Goal: Information Seeking & Learning: Understand process/instructions

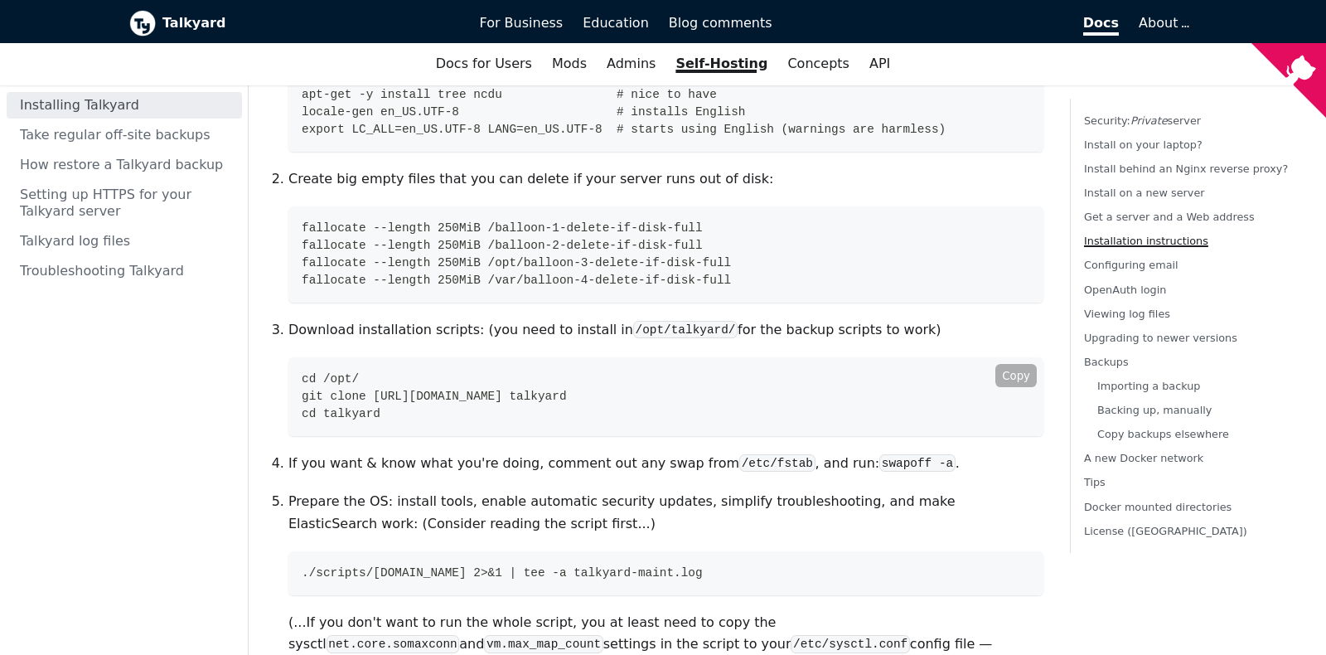
scroll to position [1393, 0]
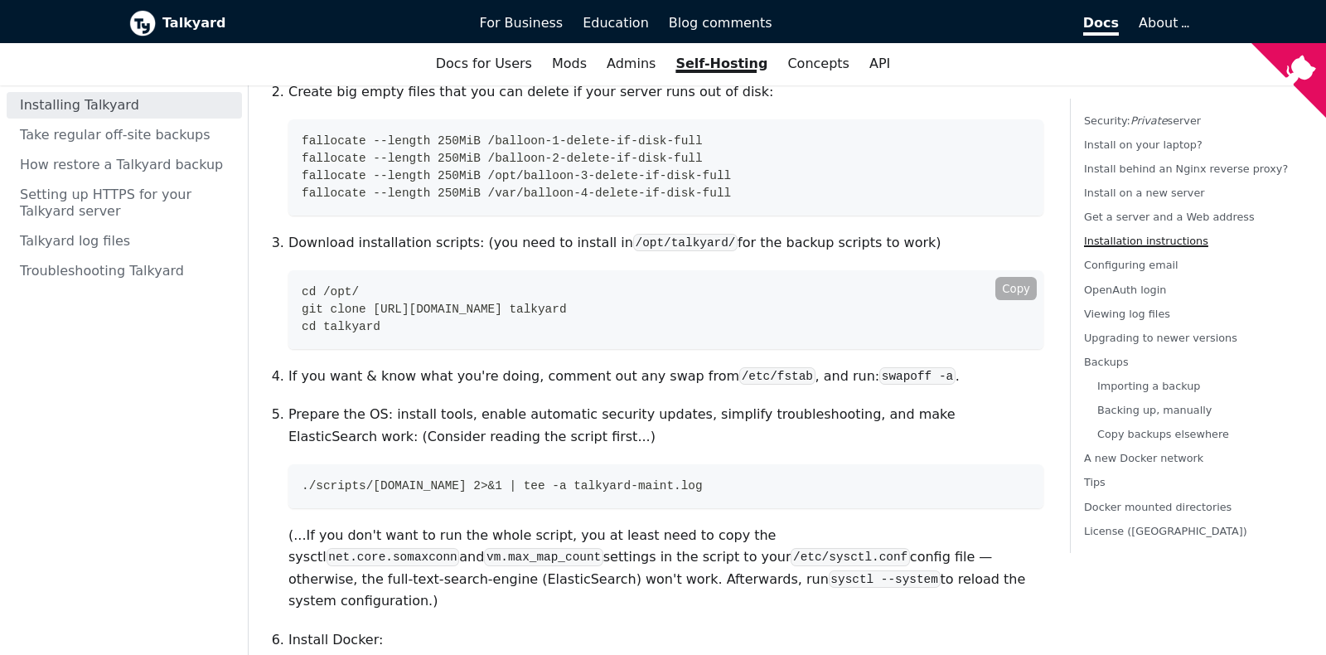
click at [453, 303] on span "git clone [URL][DOMAIN_NAME] talkyard" at bounding box center [434, 309] width 265 height 13
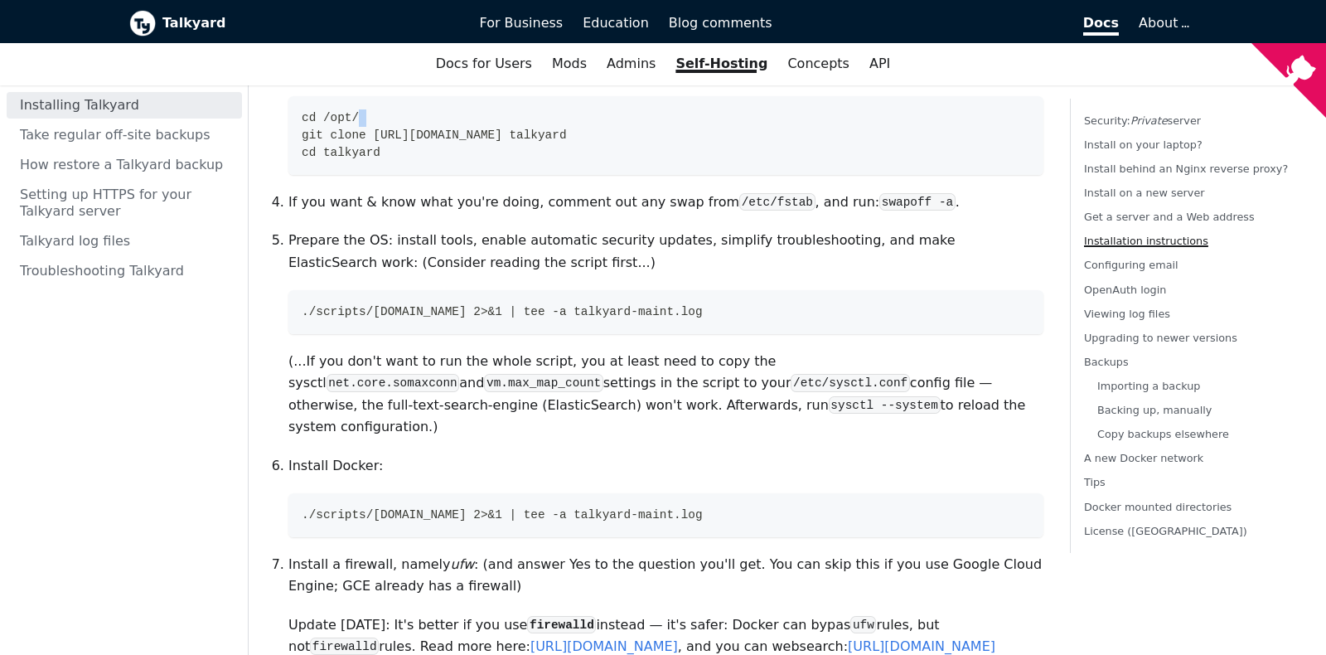
scroll to position [1654, 0]
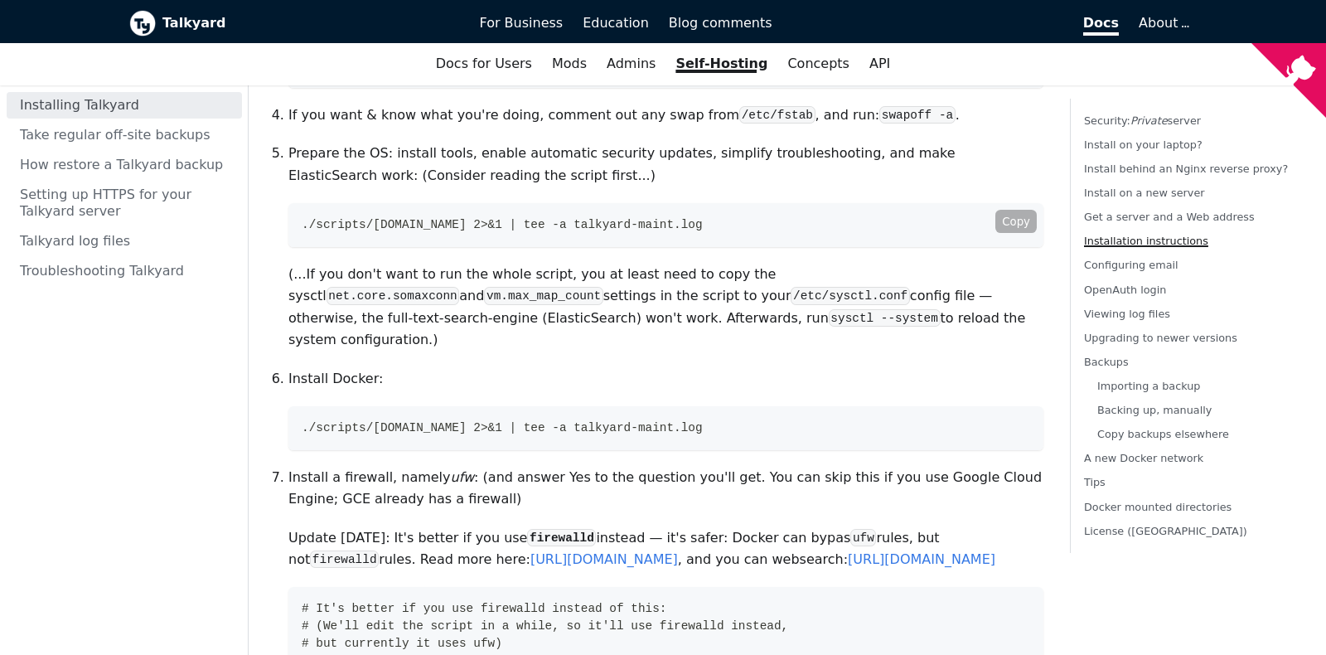
click at [407, 218] on span "./scripts/[DOMAIN_NAME] 2>&1 | tee -a talkyard-maint.log" at bounding box center [502, 224] width 401 height 13
click at [373, 421] on span "./scripts/[DOMAIN_NAME] 2>&1 | tee -a talkyard-maint.log" at bounding box center [502, 427] width 401 height 13
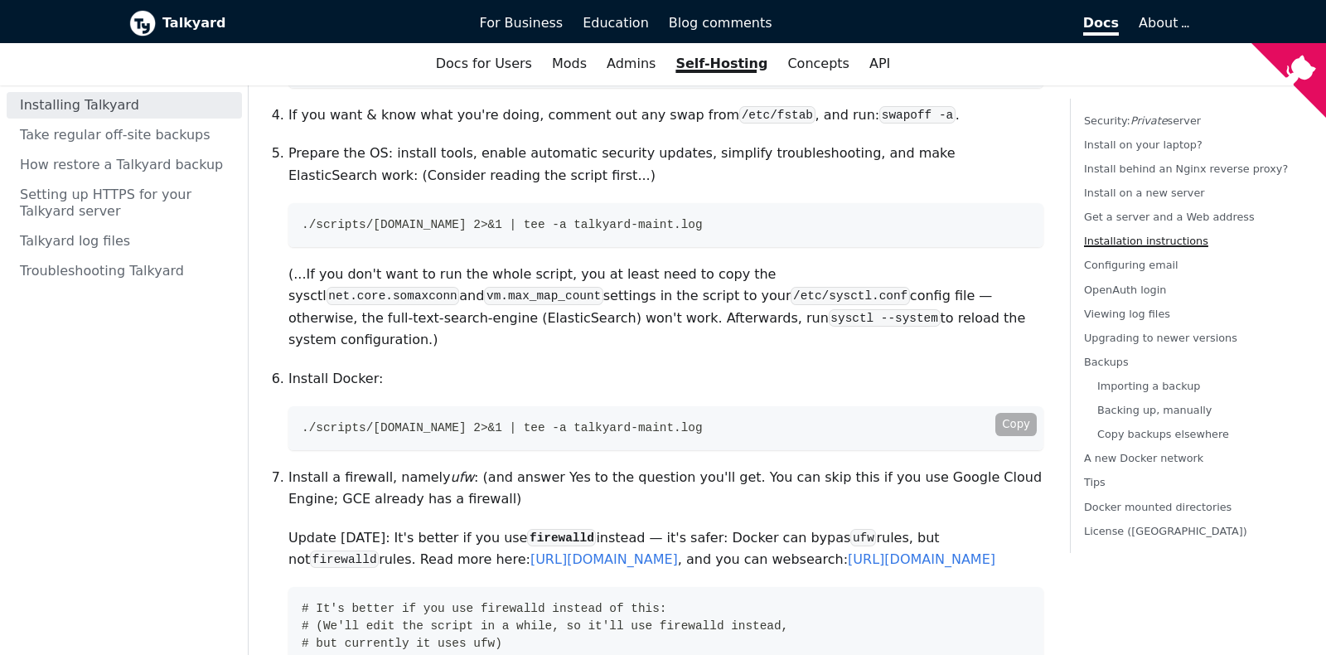
click at [373, 421] on span "./scripts/[DOMAIN_NAME] 2>&1 | tee -a talkyard-maint.log" at bounding box center [502, 427] width 401 height 13
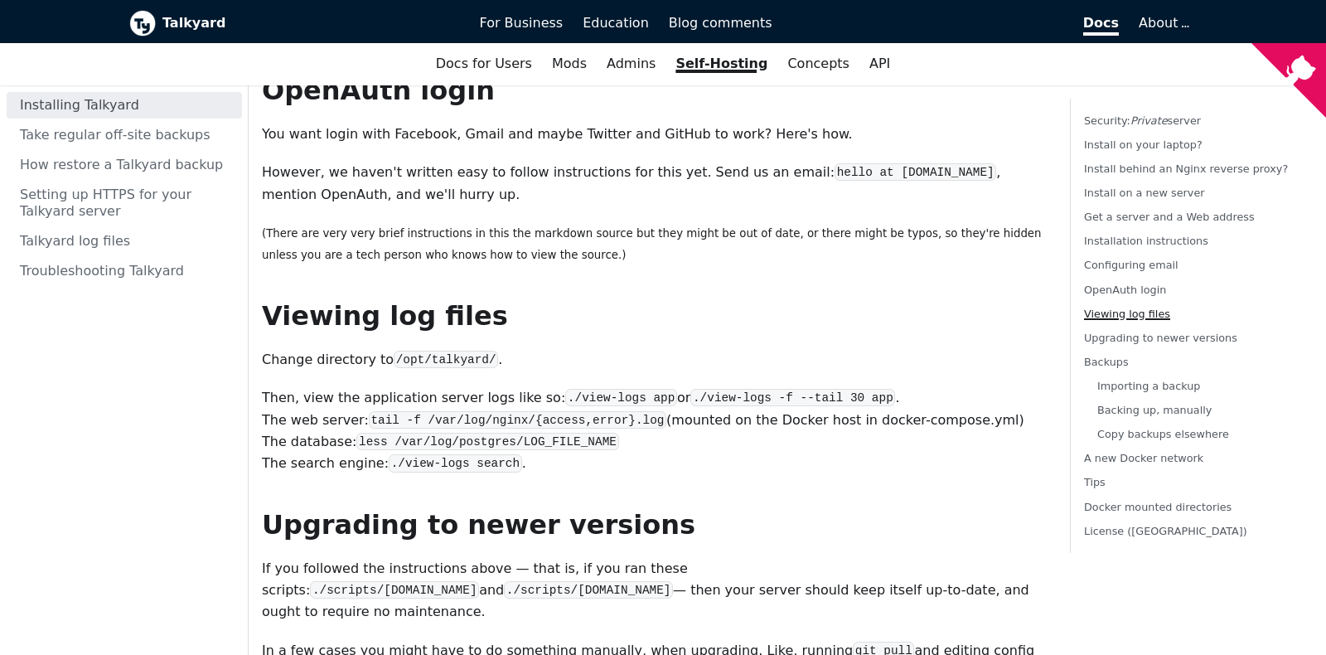
scroll to position [4439, 0]
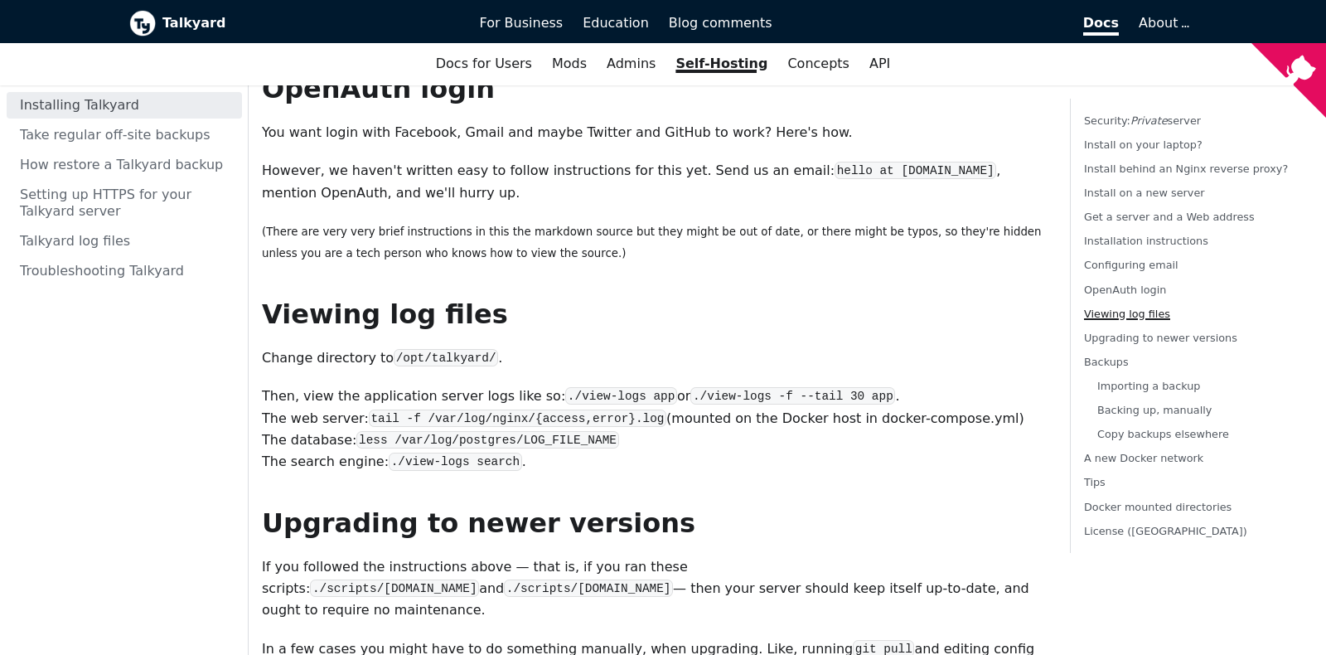
click at [372, 410] on code "tail -f /var/log/nginx/{access,error}.log" at bounding box center [518, 418] width 298 height 17
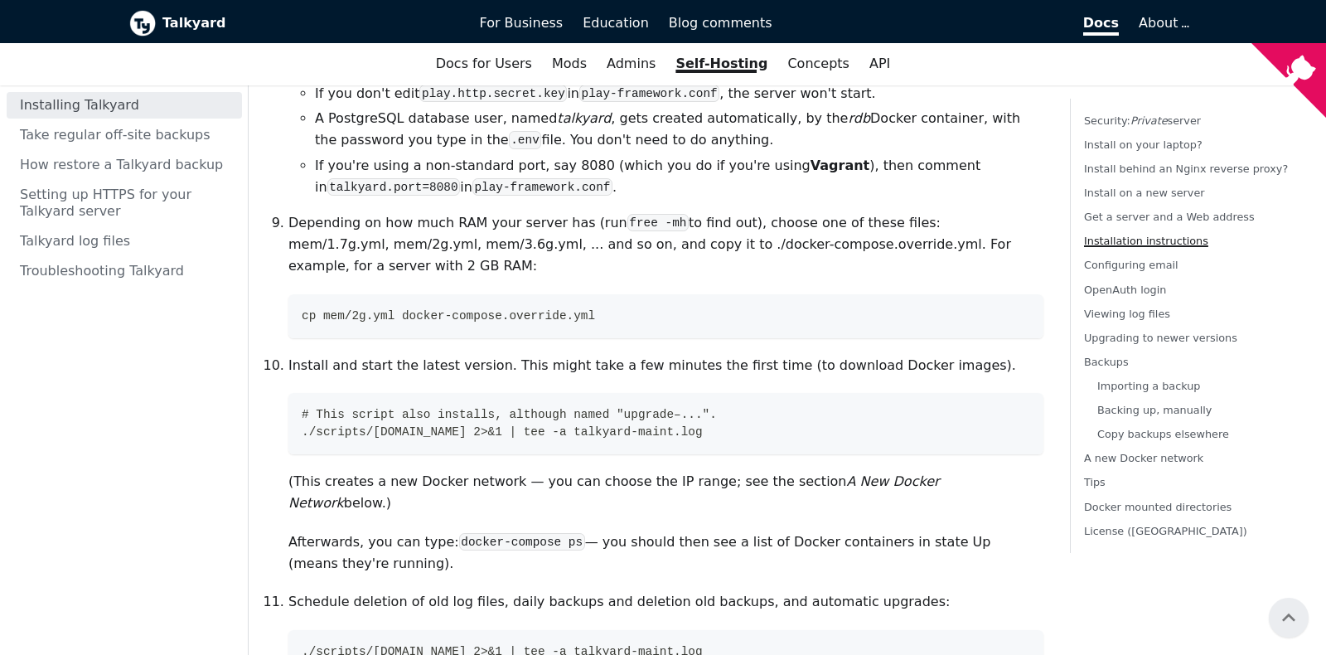
scroll to position [2507, 0]
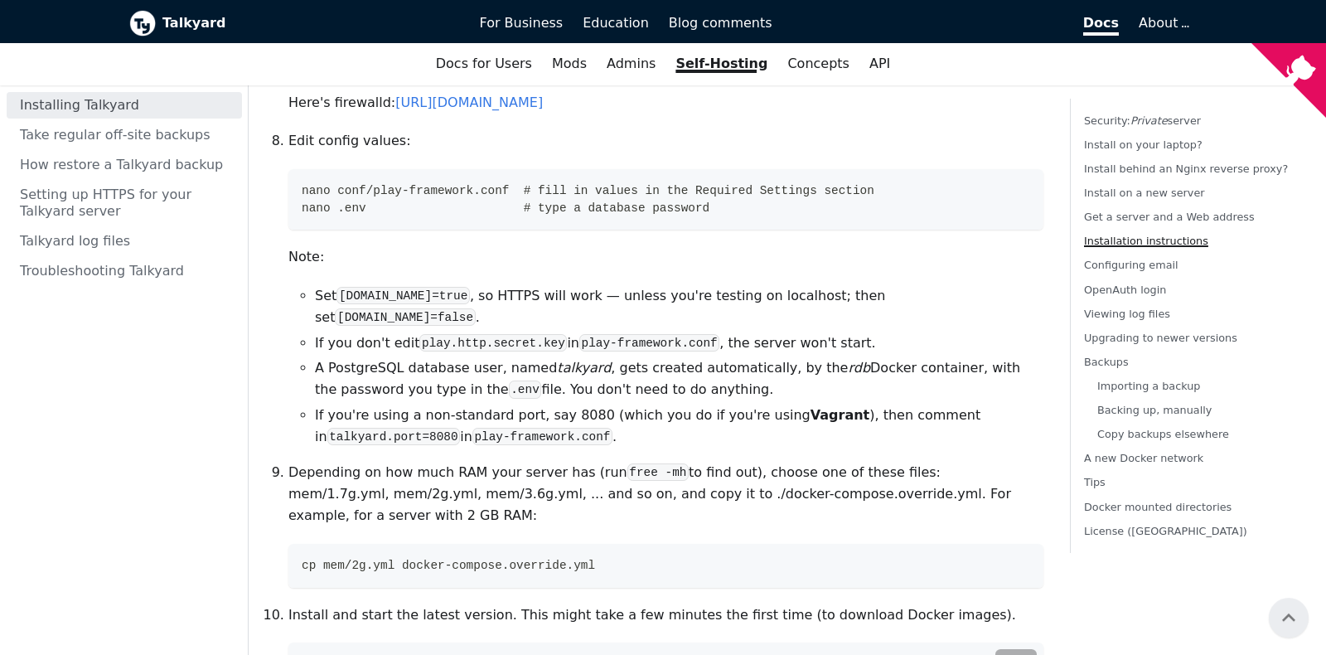
scroll to position [2246, 0]
